Goal: Task Accomplishment & Management: Use online tool/utility

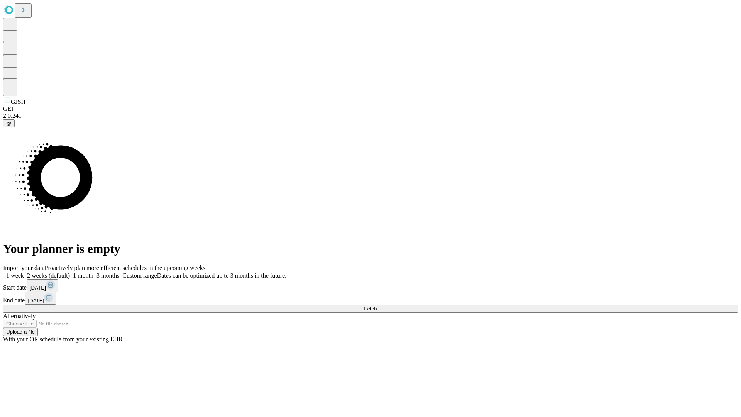
click at [377, 306] on span "Fetch" at bounding box center [370, 309] width 13 height 6
